Goal: Find specific page/section: Find specific page/section

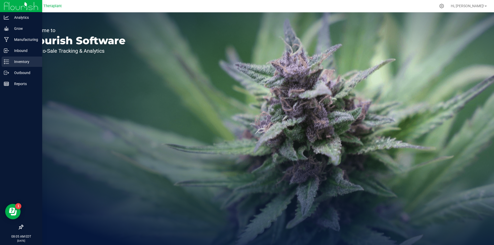
click at [7, 60] on icon at bounding box center [6, 61] width 5 height 5
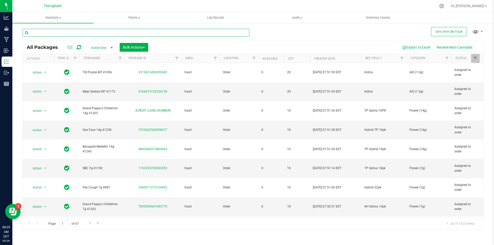
click at [99, 34] on input "text" at bounding box center [136, 33] width 227 height 8
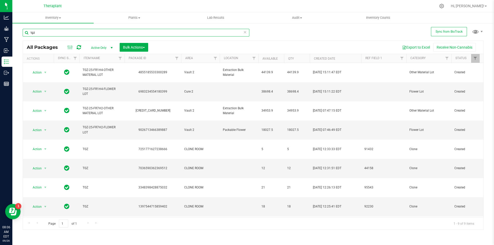
type input "tgz"
